Goal: Information Seeking & Learning: Learn about a topic

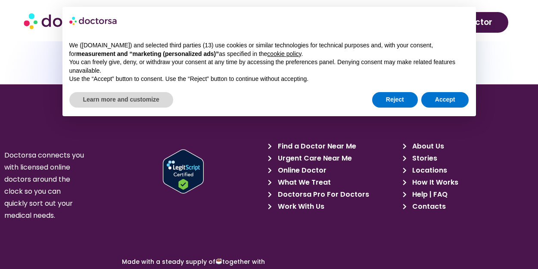
scroll to position [2699, 0]
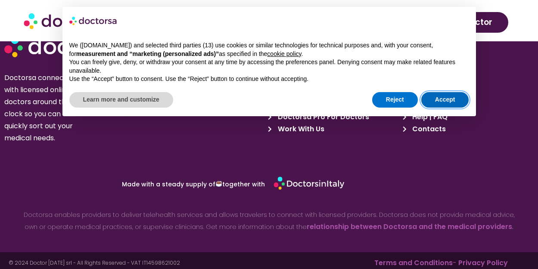
drag, startPoint x: 441, startPoint y: 104, endPoint x: 423, endPoint y: 153, distance: 52.6
click at [441, 103] on button "Accept" at bounding box center [446, 100] width 48 height 16
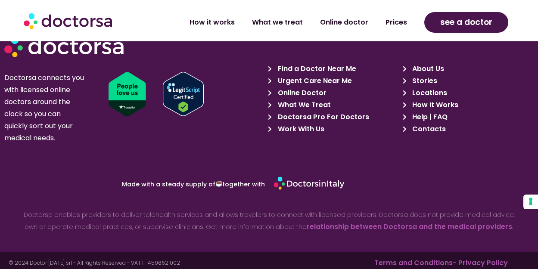
click at [306, 87] on span "Online Doctor" at bounding box center [301, 93] width 51 height 12
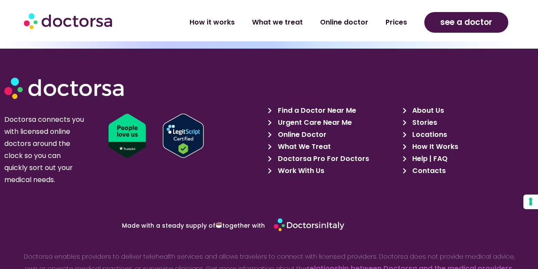
scroll to position [3621, 0]
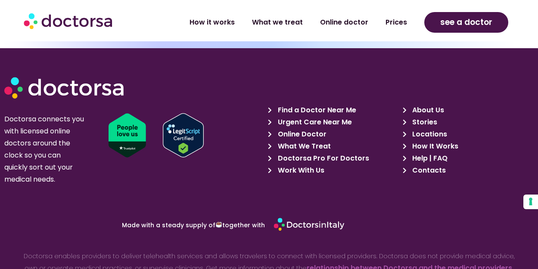
click at [309, 128] on span "Online Doctor" at bounding box center [301, 134] width 51 height 12
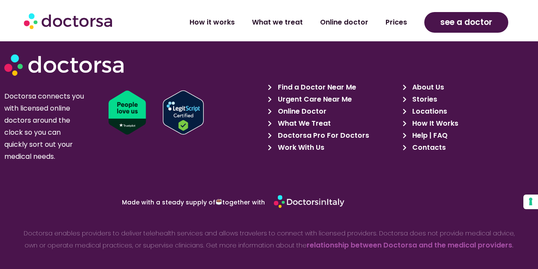
scroll to position [3655, 0]
